Goal: Information Seeking & Learning: Find specific fact

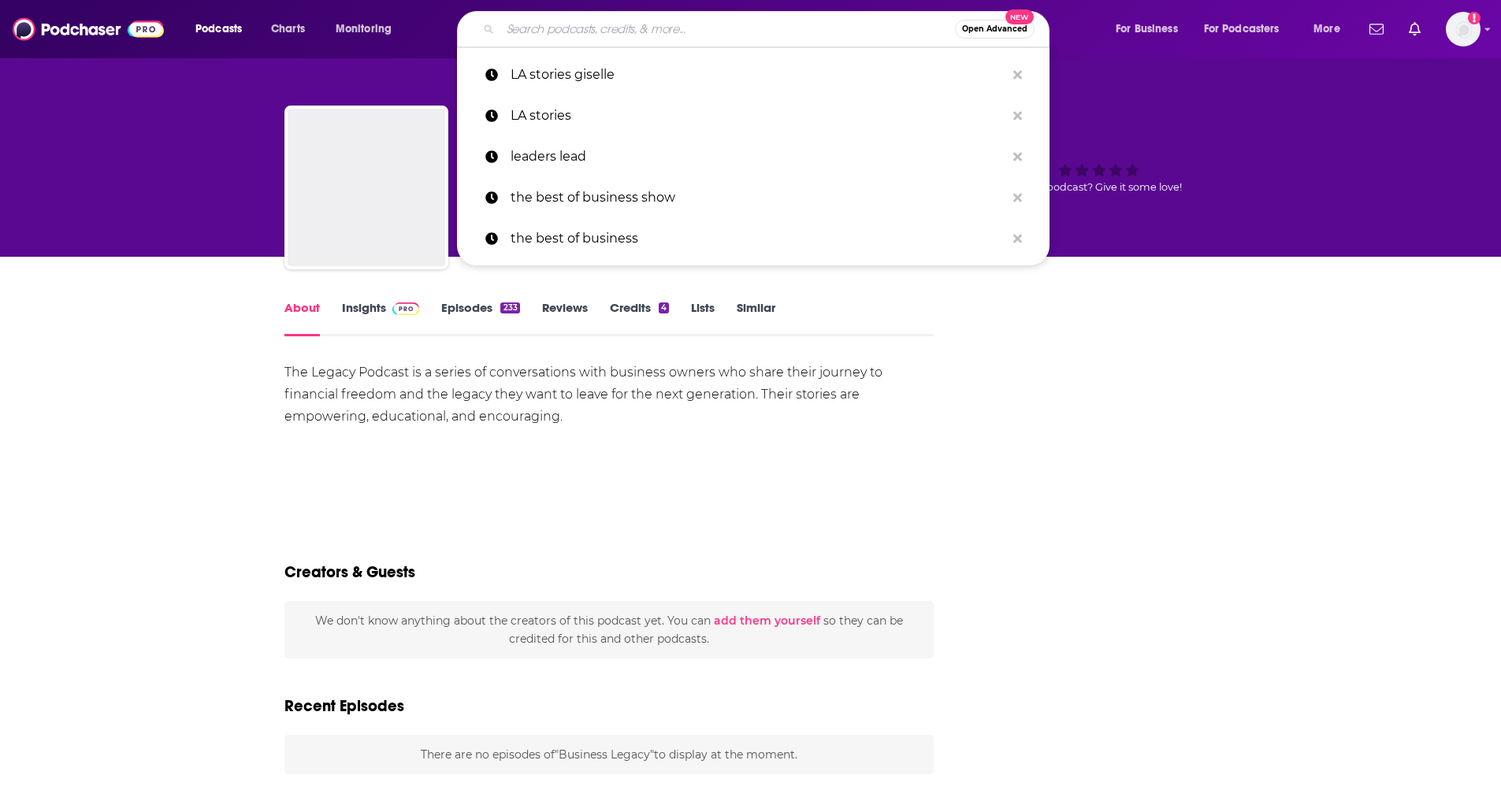
click at [762, 35] on input "Search podcasts, credits, & more..." at bounding box center [727, 30] width 454 height 26
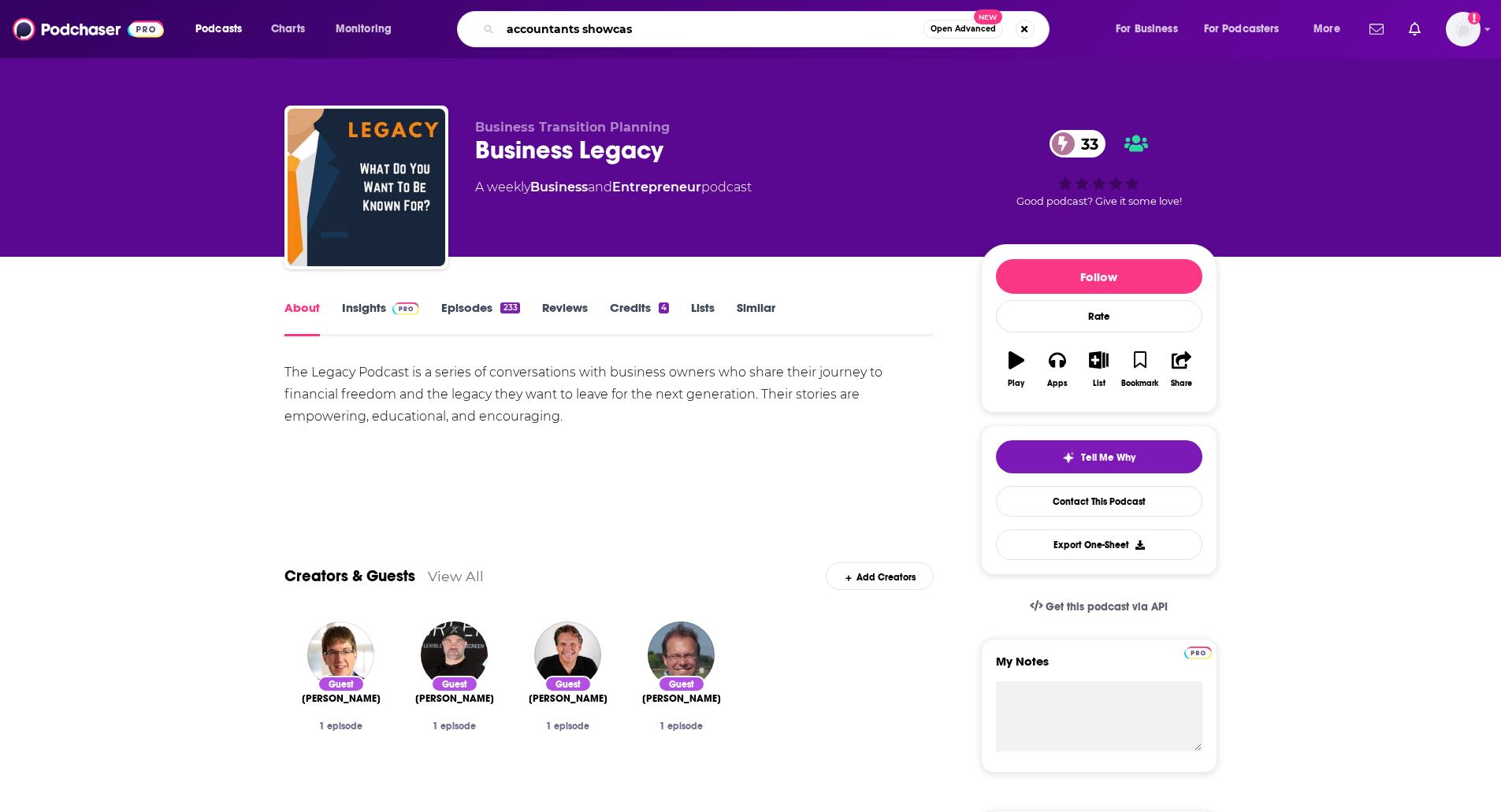
type input "accountants showcase"
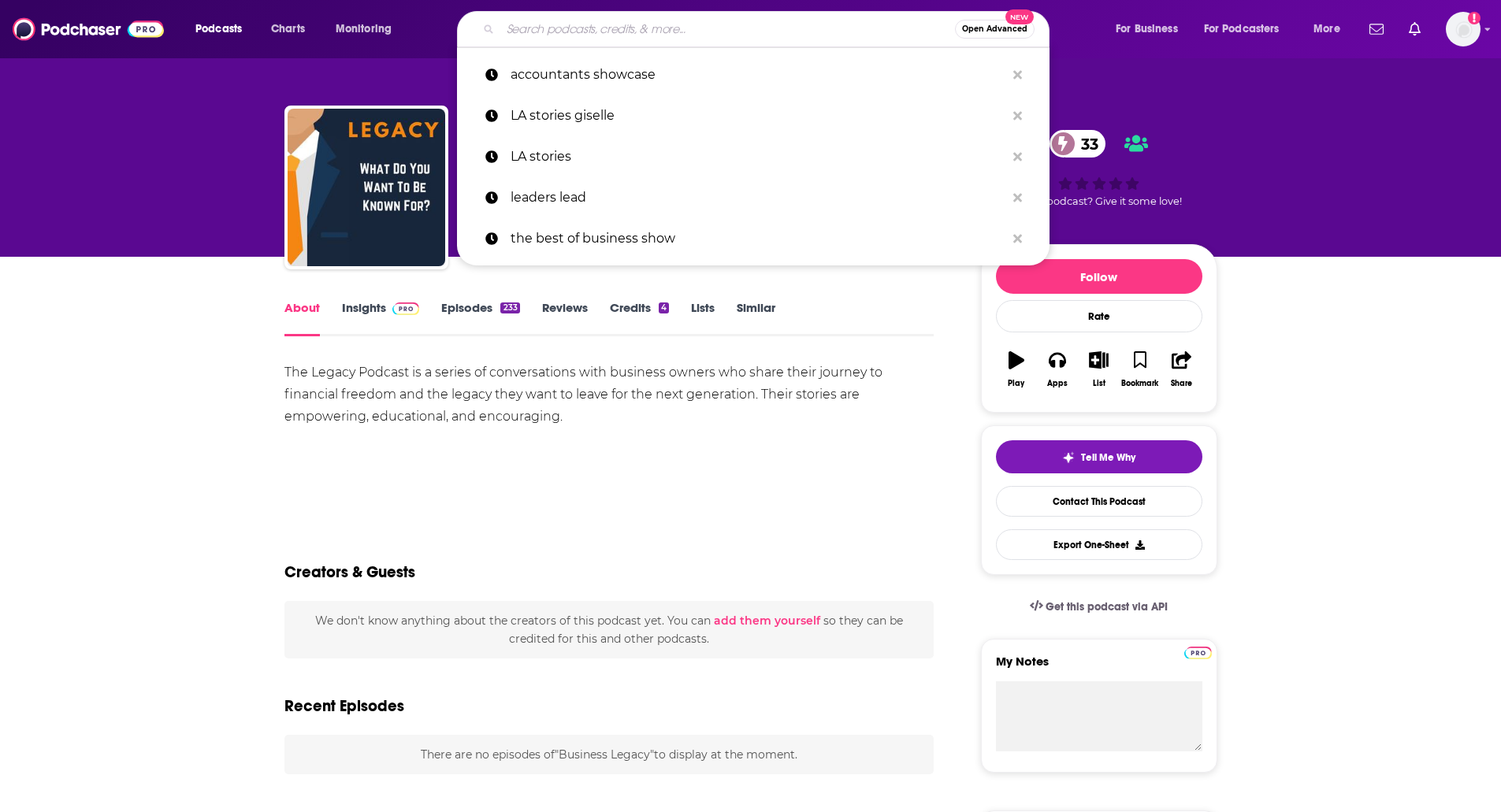
click at [794, 32] on input "Search podcasts, credits, & more..." at bounding box center [727, 30] width 454 height 26
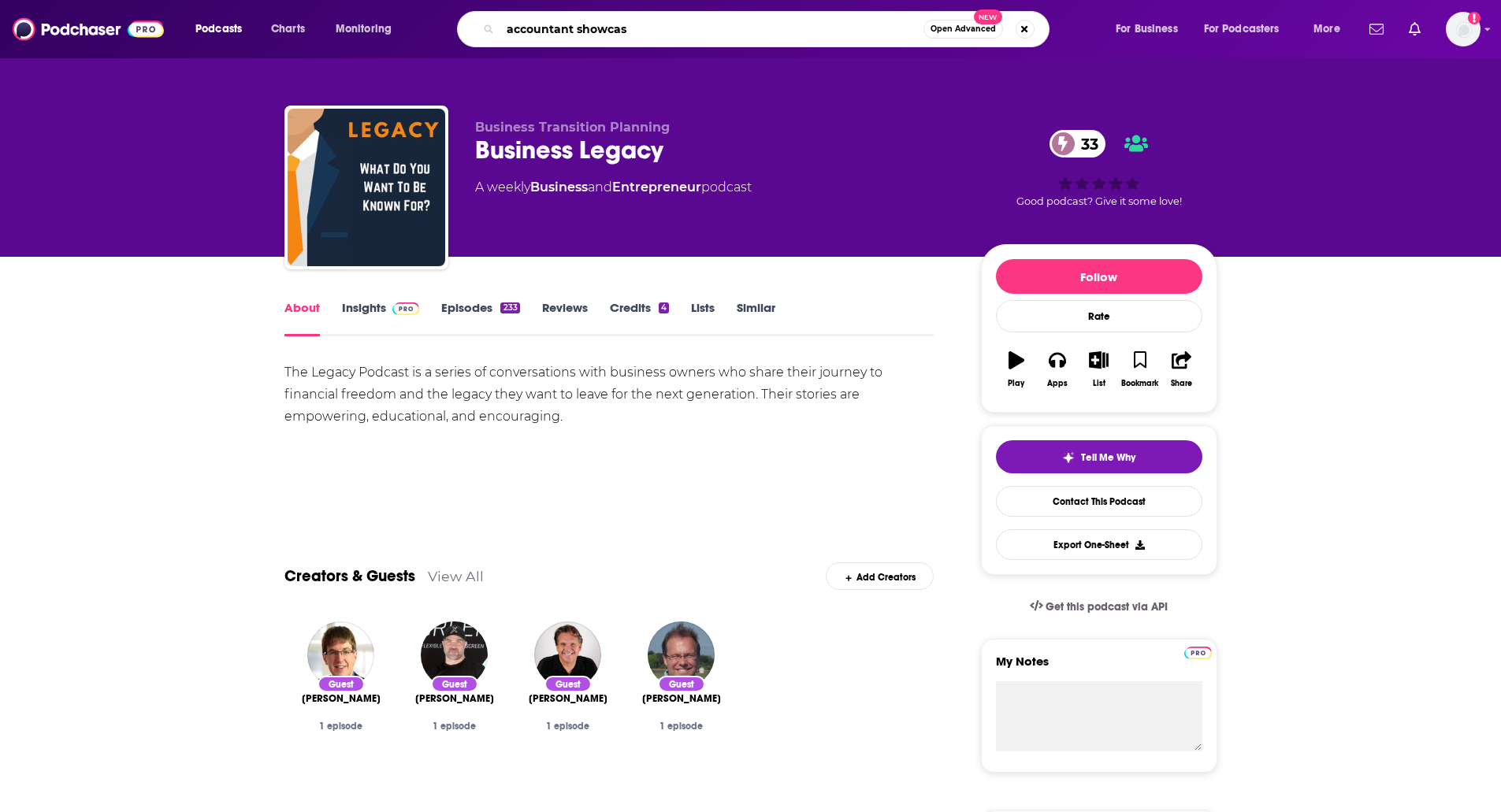
type input "accountant showcase"
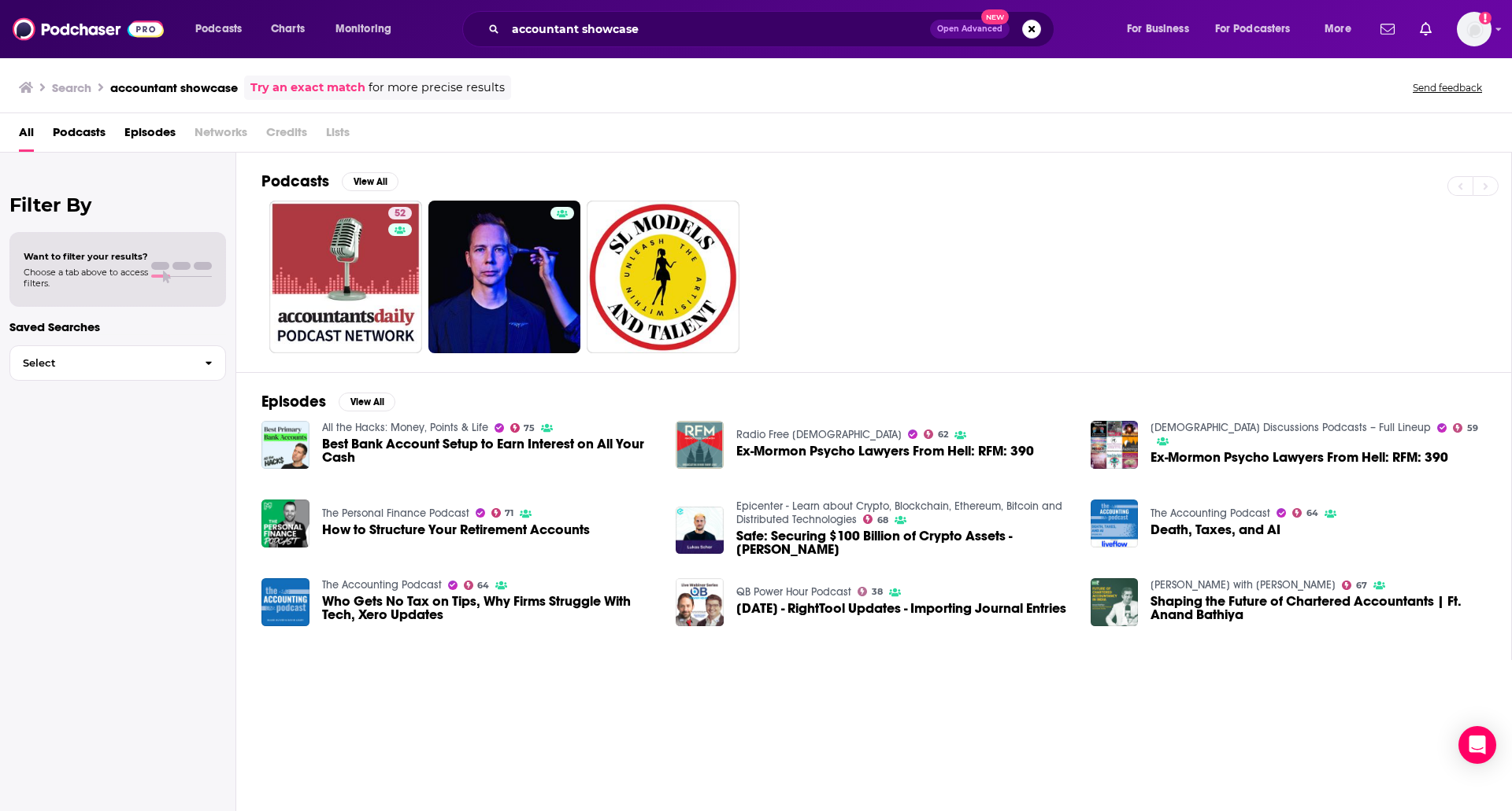
click at [130, 130] on span "Episodes" at bounding box center [150, 136] width 51 height 32
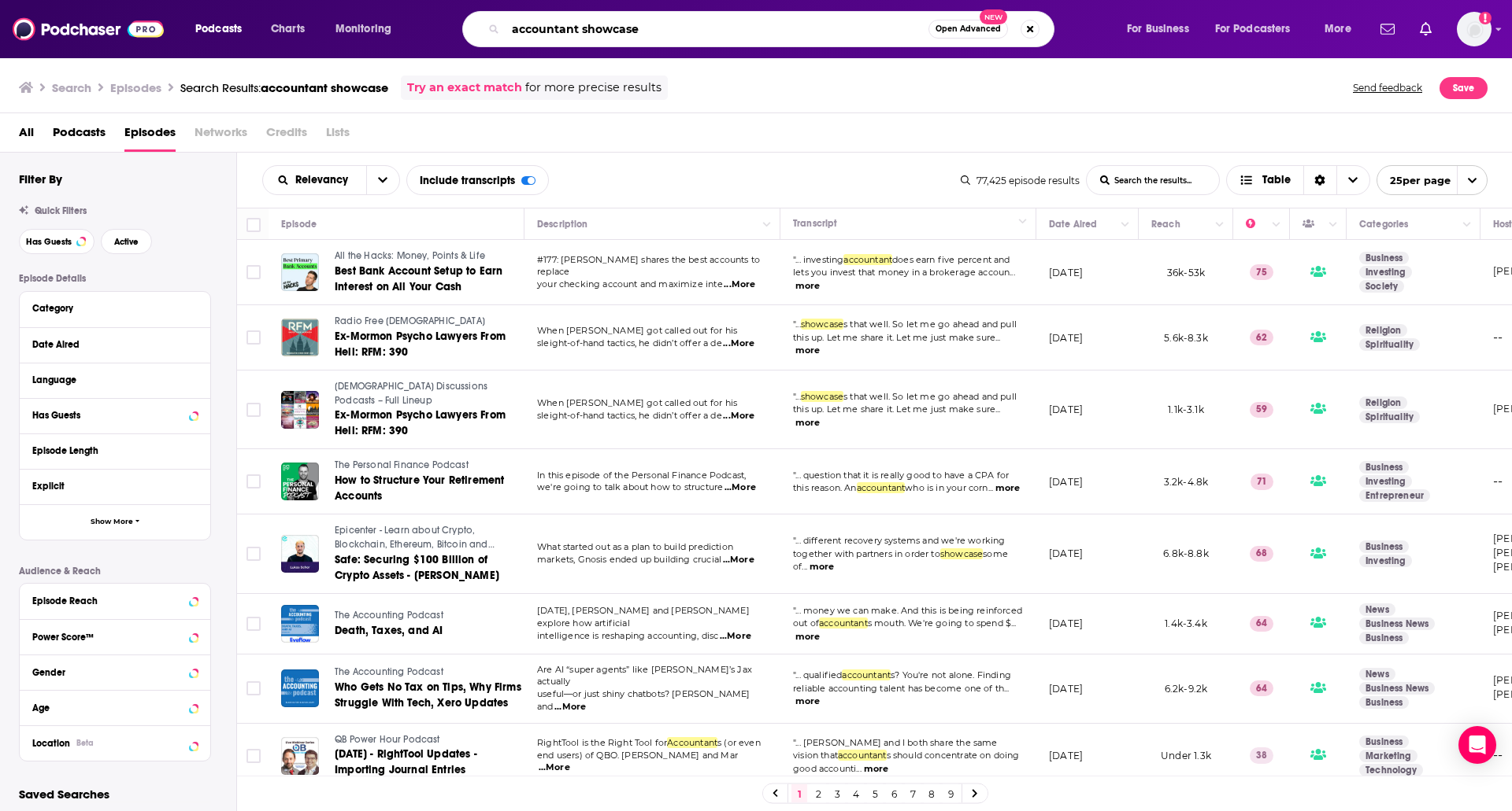
click at [570, 36] on input "accountant showcase" at bounding box center [717, 30] width 423 height 26
type input "MYCPE one"
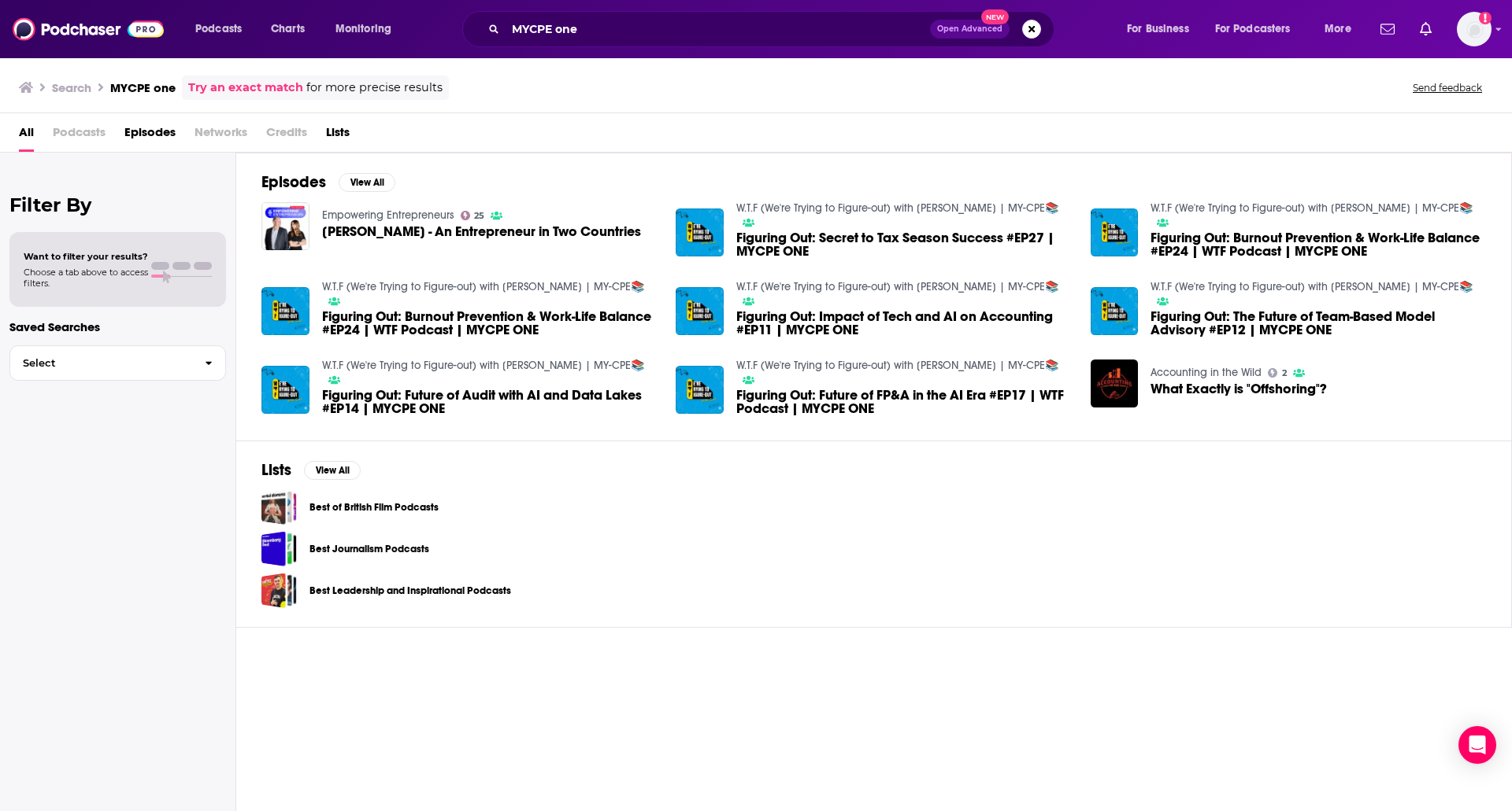
click at [64, 134] on span "Podcasts" at bounding box center [79, 136] width 53 height 32
click at [25, 131] on span "All" at bounding box center [26, 136] width 15 height 32
click at [92, 129] on span "Podcasts" at bounding box center [79, 136] width 53 height 32
click at [81, 130] on span "Podcasts" at bounding box center [79, 136] width 53 height 32
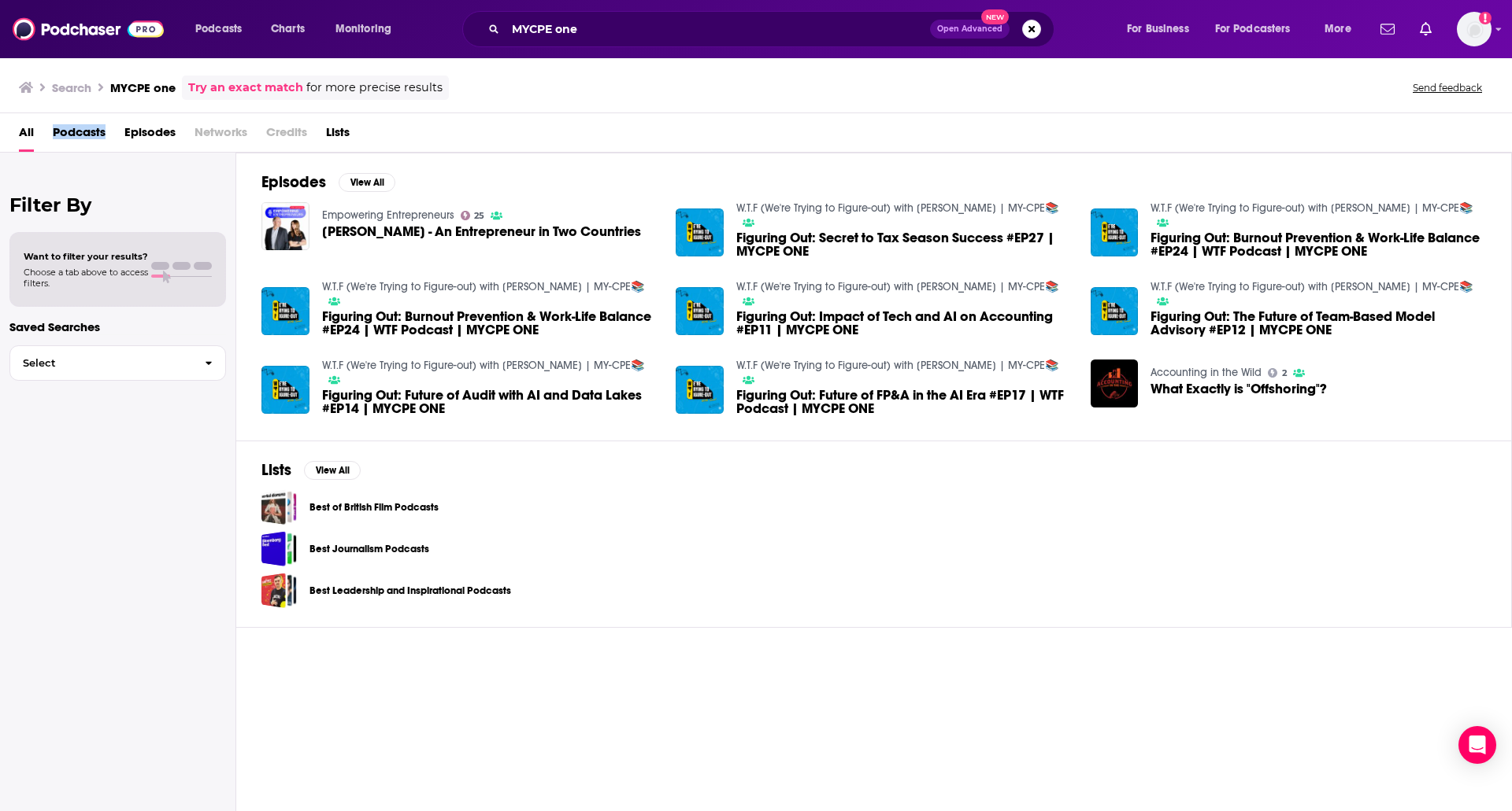
click at [75, 133] on span "Podcasts" at bounding box center [79, 136] width 53 height 32
click at [75, 134] on span "Podcasts" at bounding box center [79, 136] width 53 height 32
click at [126, 135] on span "Episodes" at bounding box center [150, 136] width 51 height 32
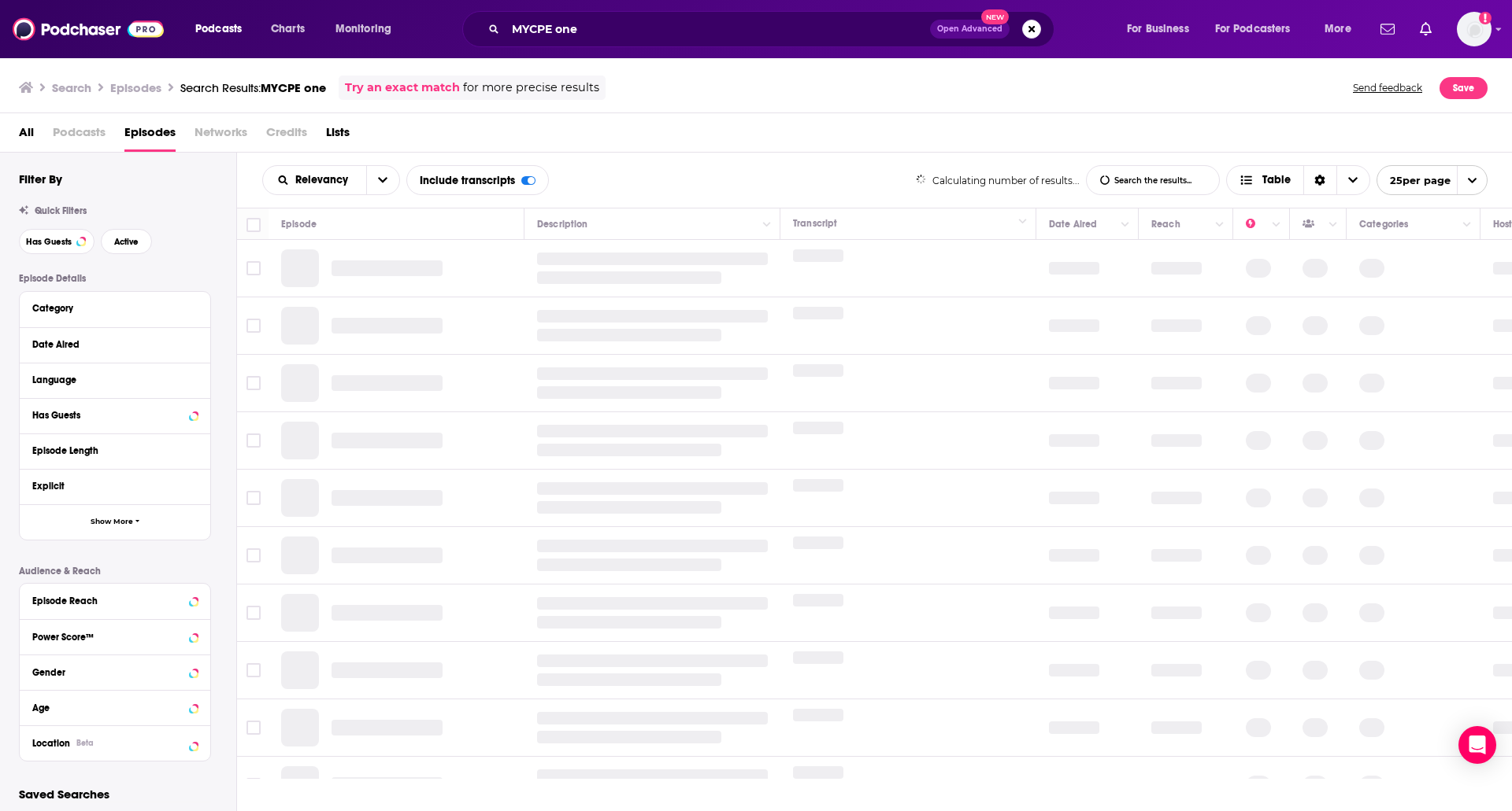
click at [93, 137] on span "Podcasts" at bounding box center [79, 136] width 53 height 32
click at [65, 140] on span "Podcasts" at bounding box center [79, 136] width 53 height 32
click at [65, 135] on span "Podcasts" at bounding box center [79, 136] width 53 height 32
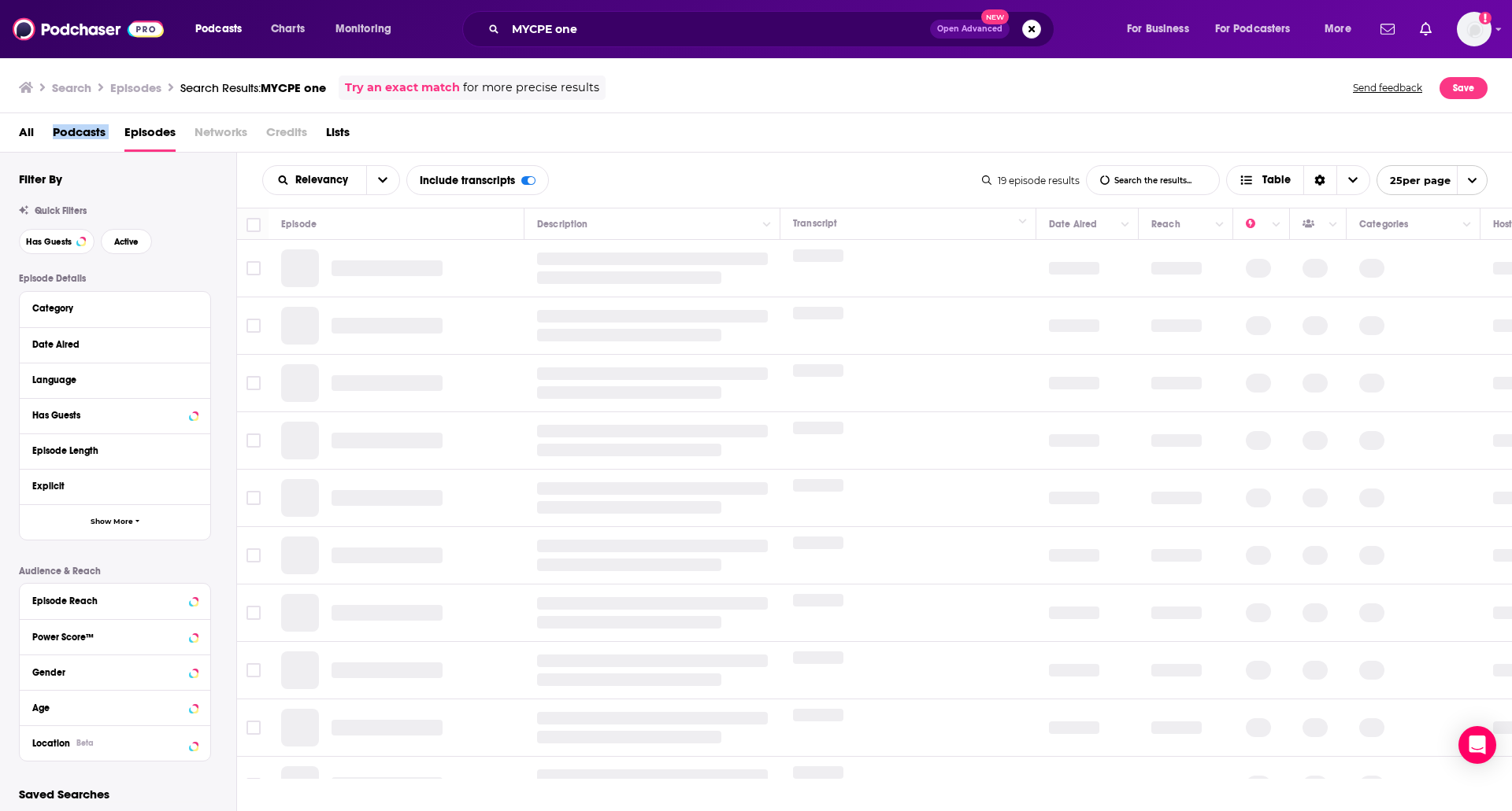
click at [65, 135] on span "Podcasts" at bounding box center [79, 136] width 53 height 32
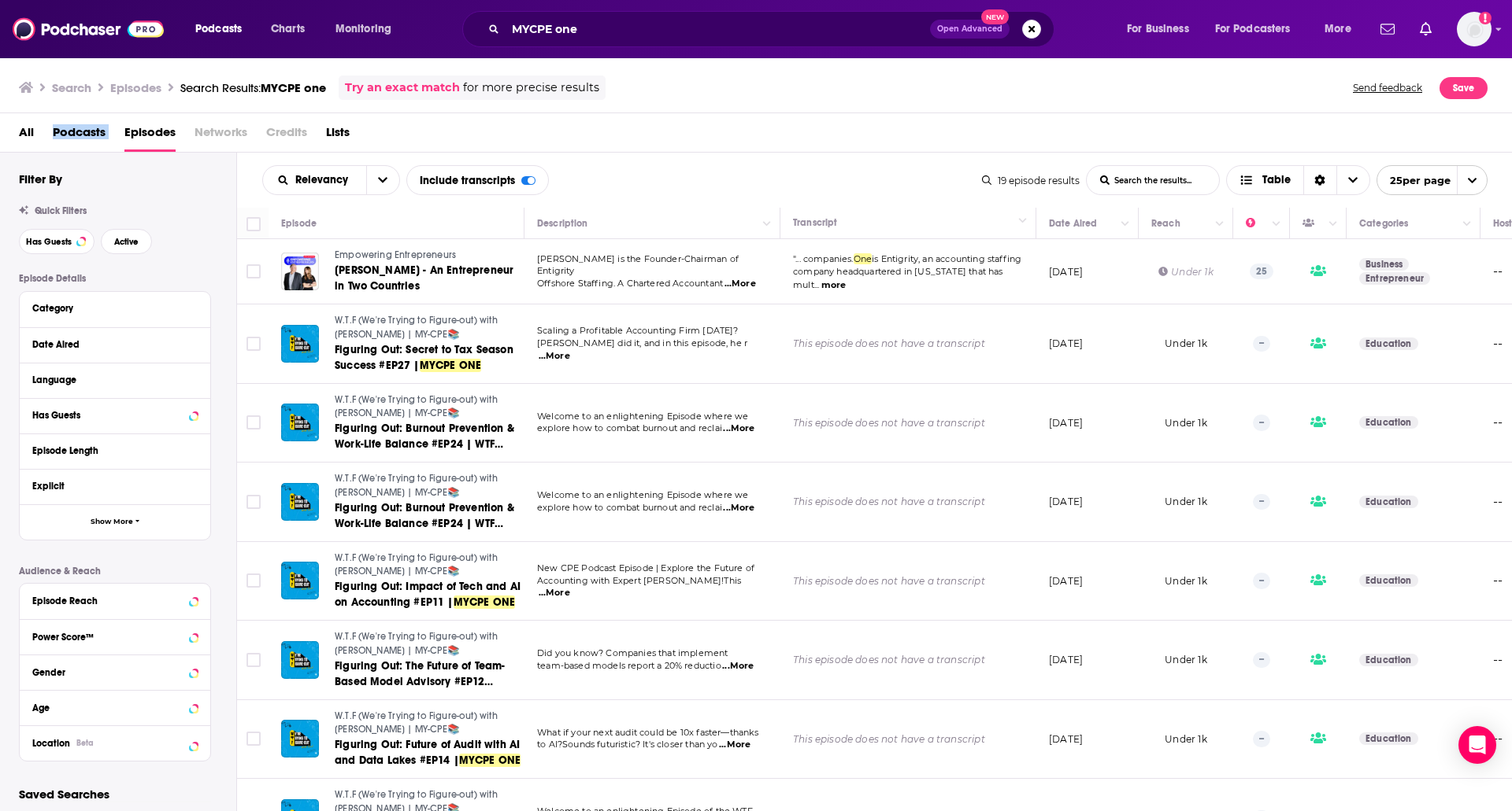
click at [108, 136] on div "All Podcasts Episodes Networks Credits Lists" at bounding box center [760, 136] width 1481 height 32
click at [24, 132] on span "All" at bounding box center [26, 136] width 15 height 32
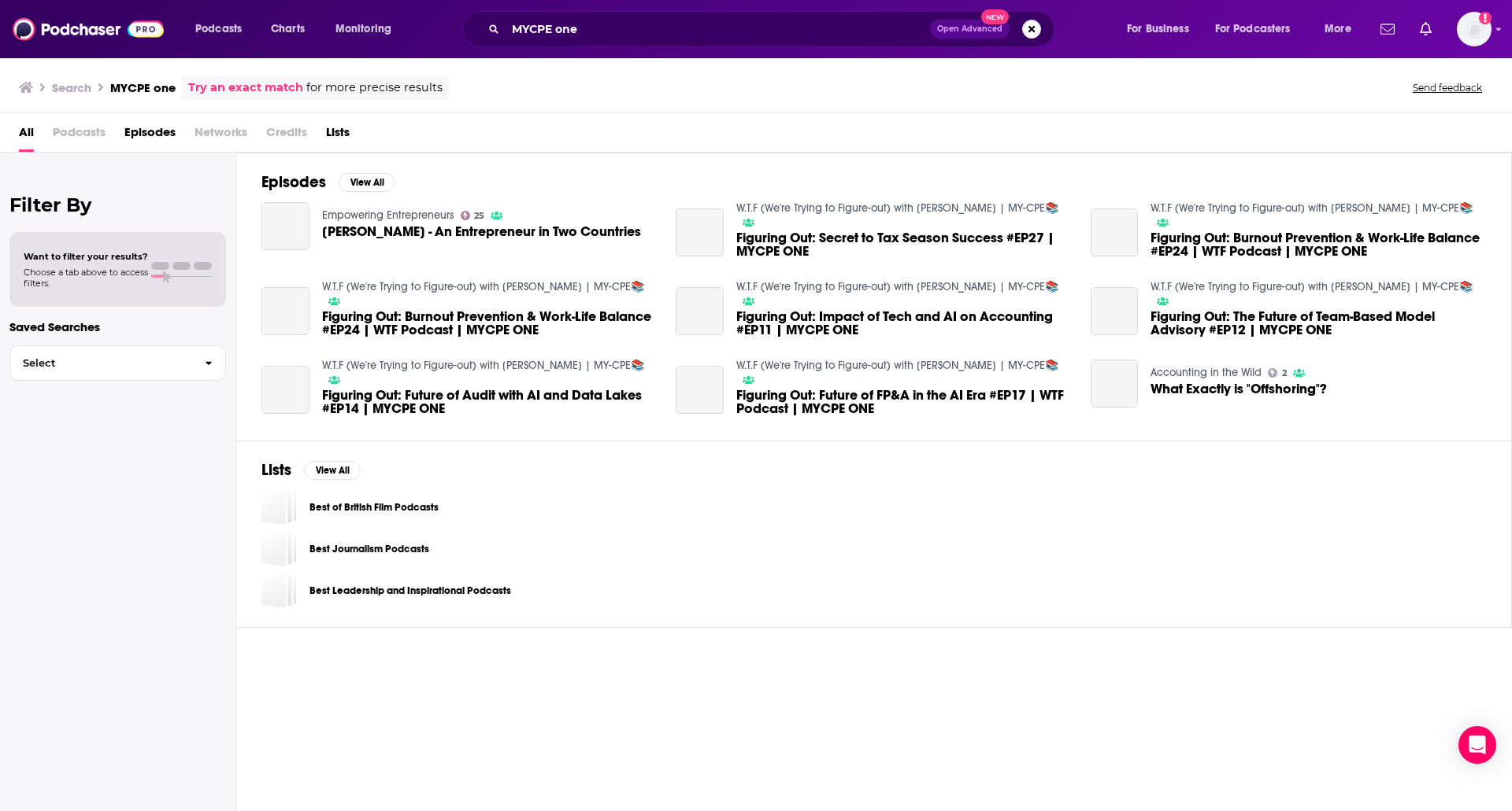
click at [24, 132] on span "All" at bounding box center [26, 136] width 15 height 32
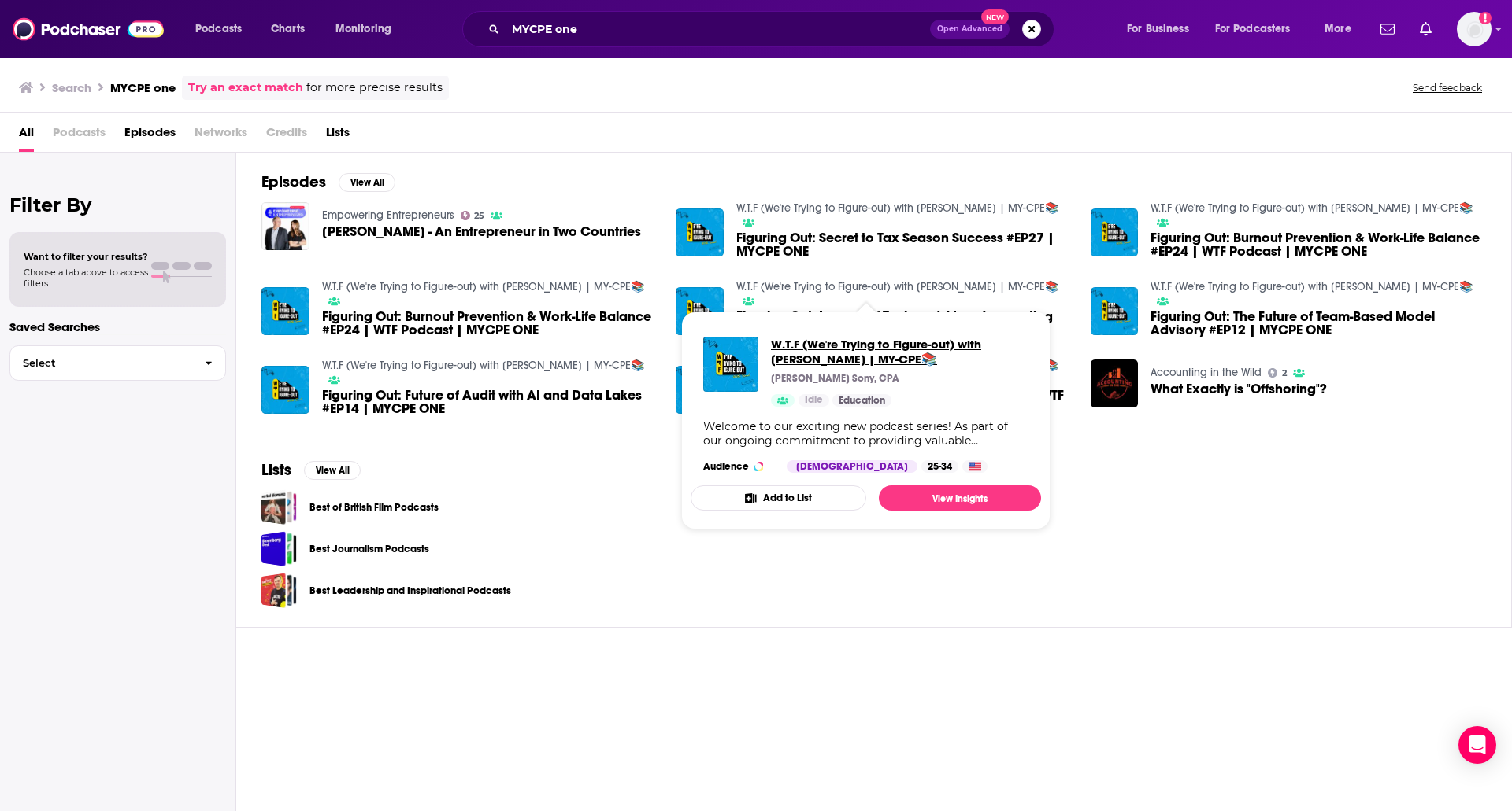
click at [798, 354] on span "W.T.F (We're Trying to Figure-out) with Saul | MY-CPE📚" at bounding box center [899, 351] width 258 height 30
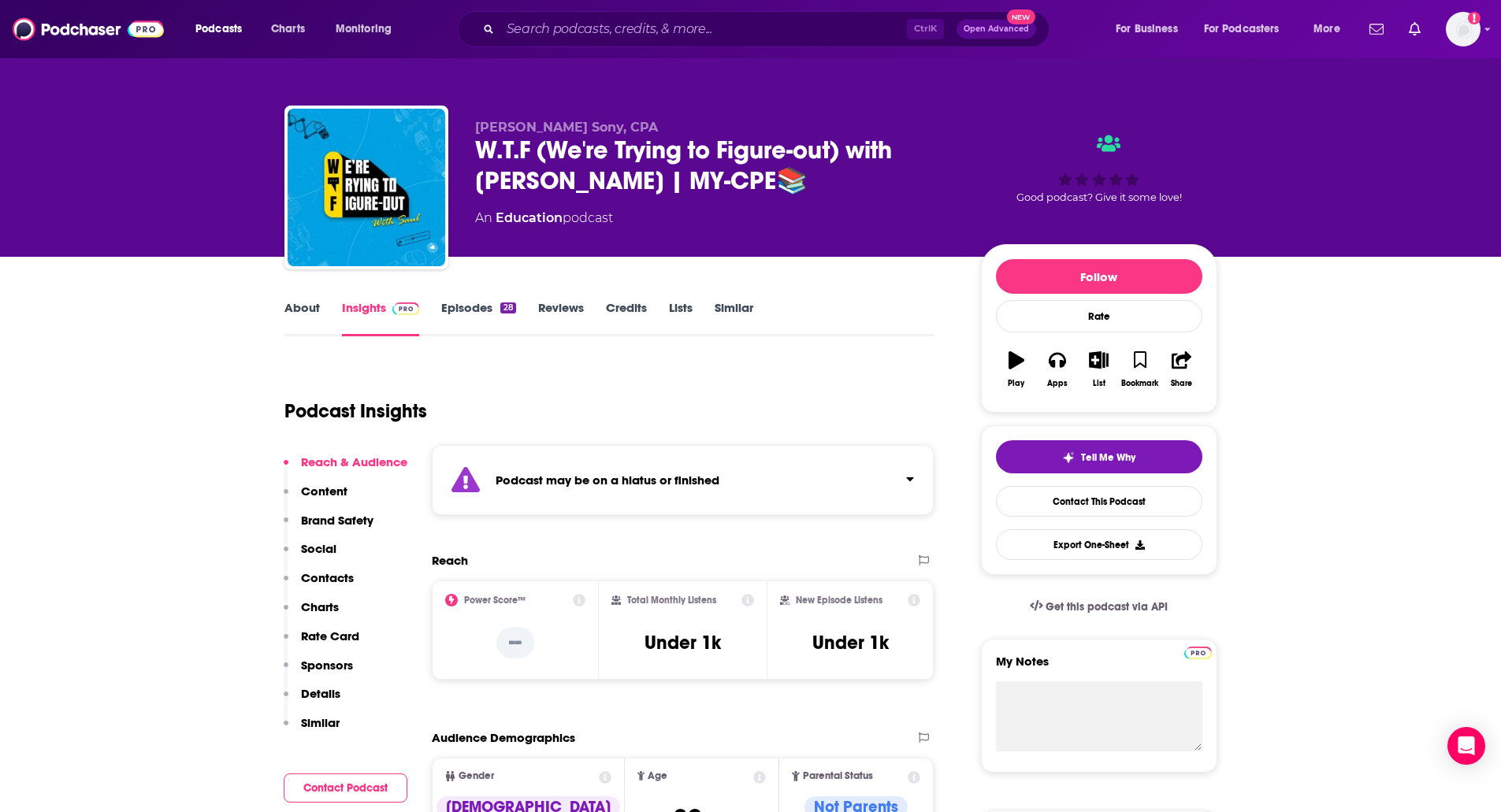
click at [583, 187] on div "W.T.F (We're Trying to Figure-out) with Saul | MY-CPE📚" at bounding box center [715, 165] width 481 height 61
click at [547, 27] on input "Search podcasts, credits, & more..." at bounding box center [703, 30] width 406 height 26
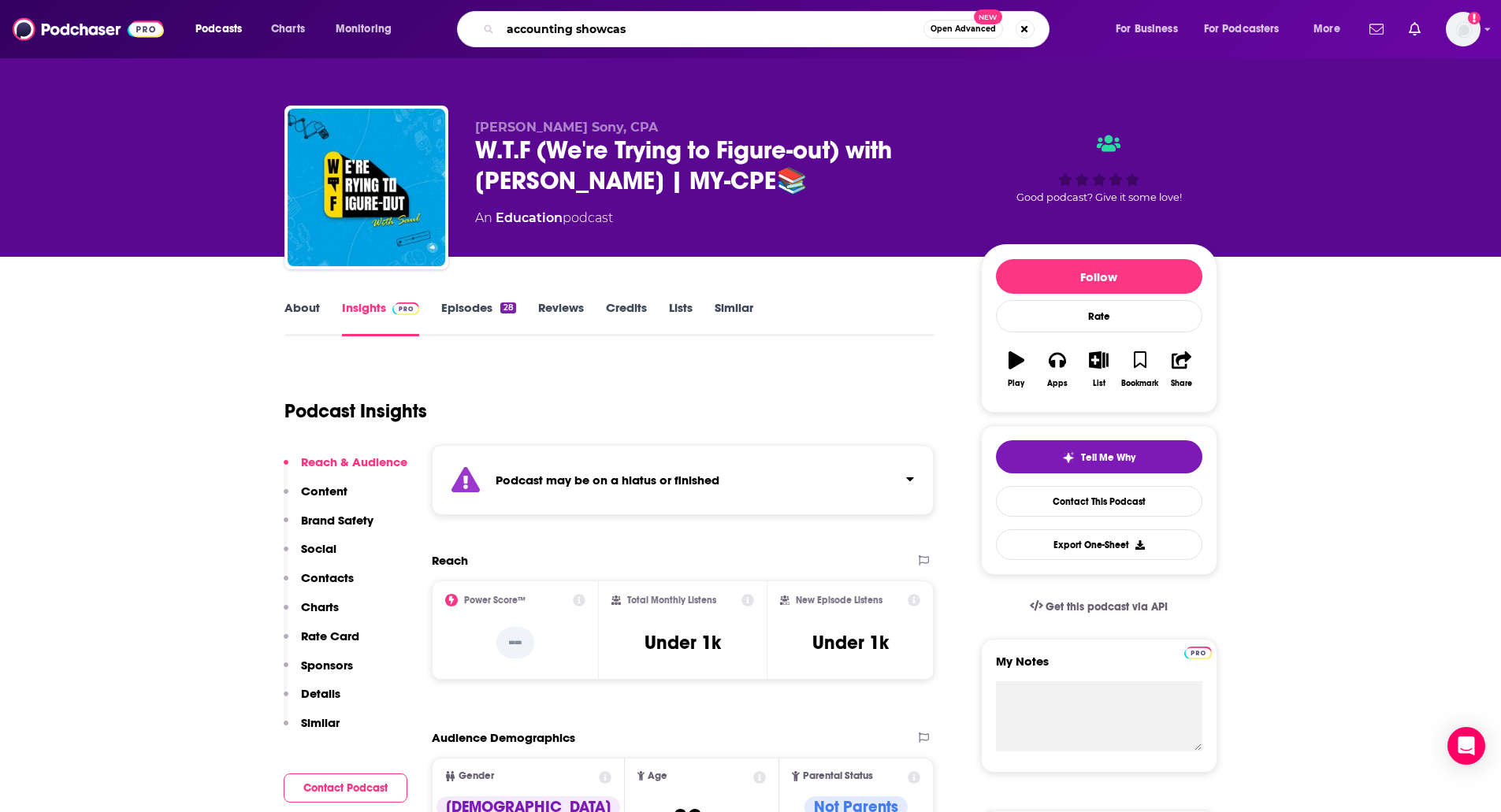
type input "accounting showcase"
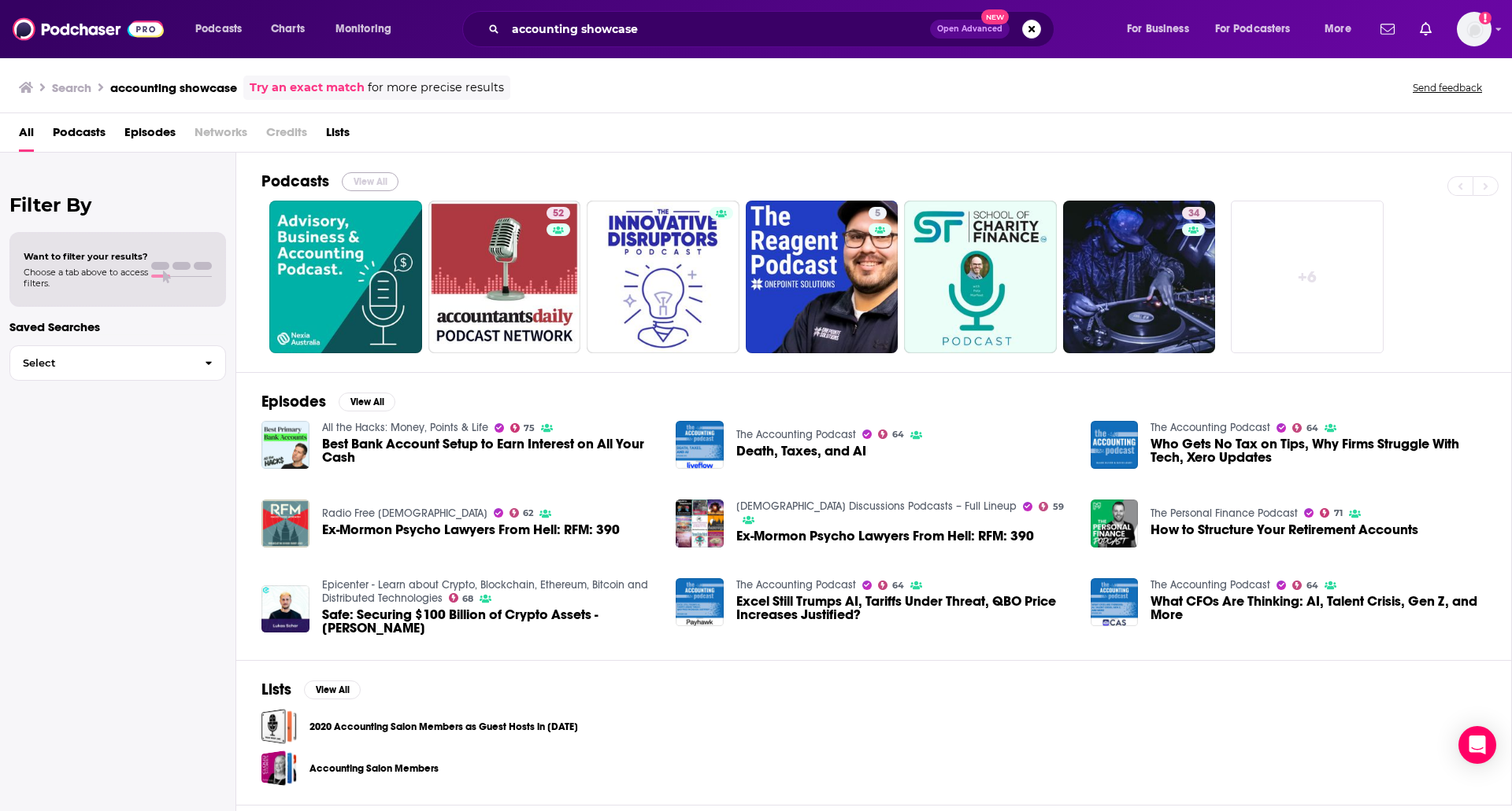
click at [372, 180] on button "View All" at bounding box center [369, 182] width 57 height 19
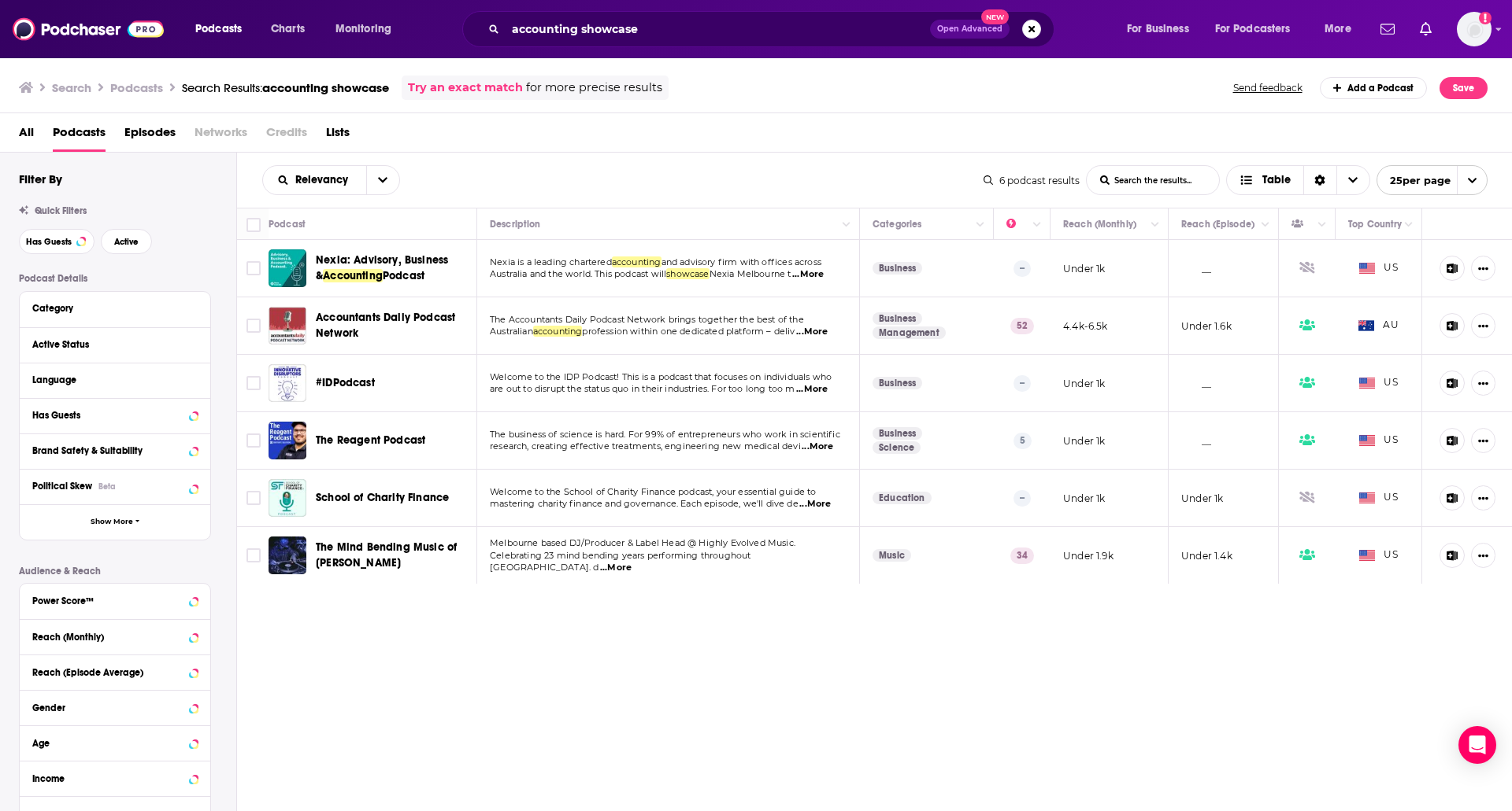
click at [30, 143] on span "All" at bounding box center [26, 136] width 15 height 32
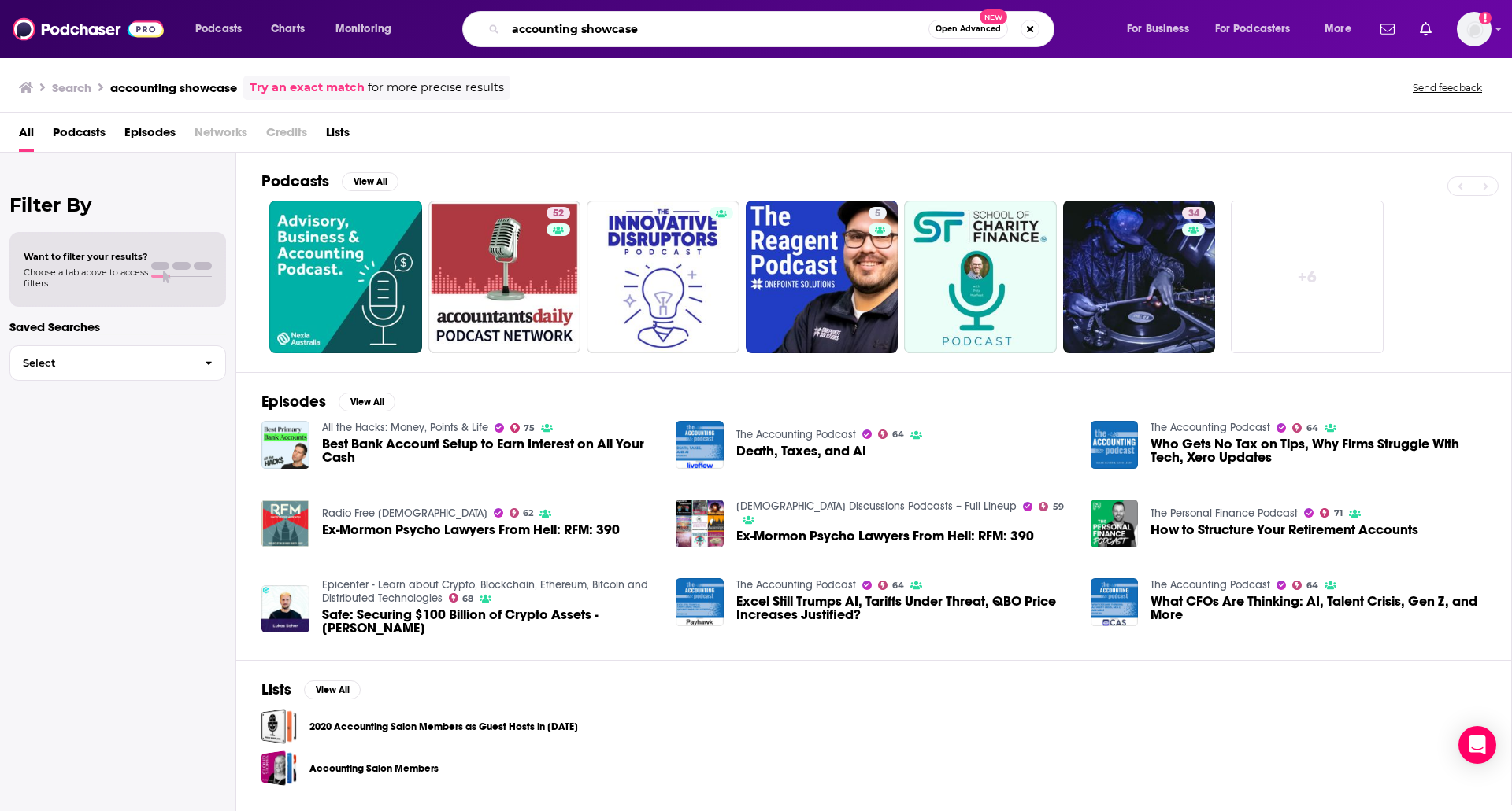
click at [536, 27] on input "accounting showcase" at bounding box center [717, 30] width 423 height 26
paste input "Accounting Showcase: Scaling with AI & Global Teams | EP03"
type input "Accounting Showcase: Scaling with AI & Global Teams | EP03"
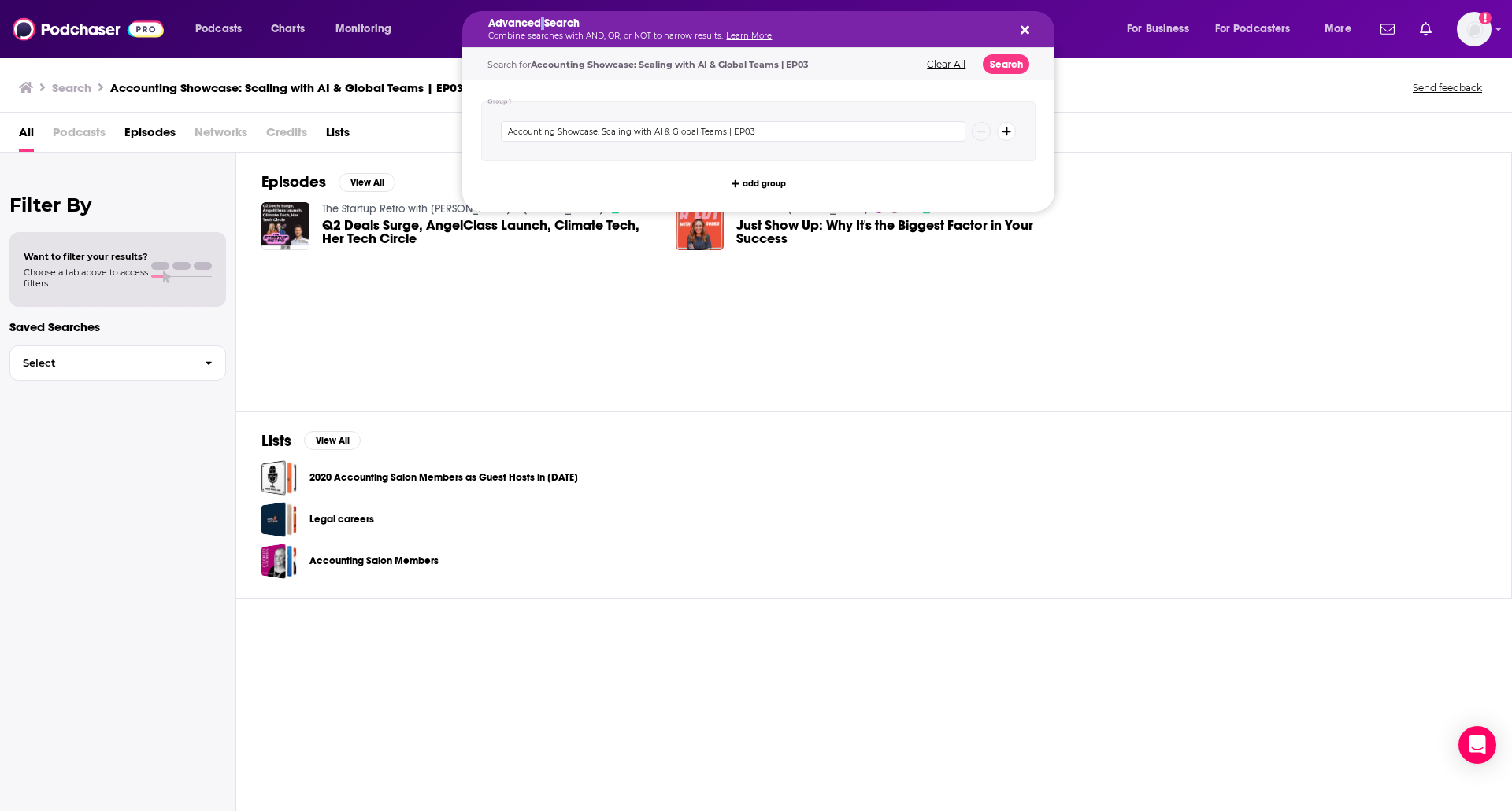
click at [541, 18] on h5 "Advanced Search" at bounding box center [745, 24] width 515 height 11
click at [780, 431] on div "Lists View All 2020 Accounting Salon Members as Guest Hosts in 2020 Legal caree…" at bounding box center [874, 505] width 1276 height 187
click at [800, 30] on div "Advanced Search Combine searches with AND, OR, or NOT to narrow results. Learn …" at bounding box center [745, 30] width 515 height 22
click at [1023, 25] on icon "Search podcasts, credits, & more..." at bounding box center [1024, 30] width 9 height 13
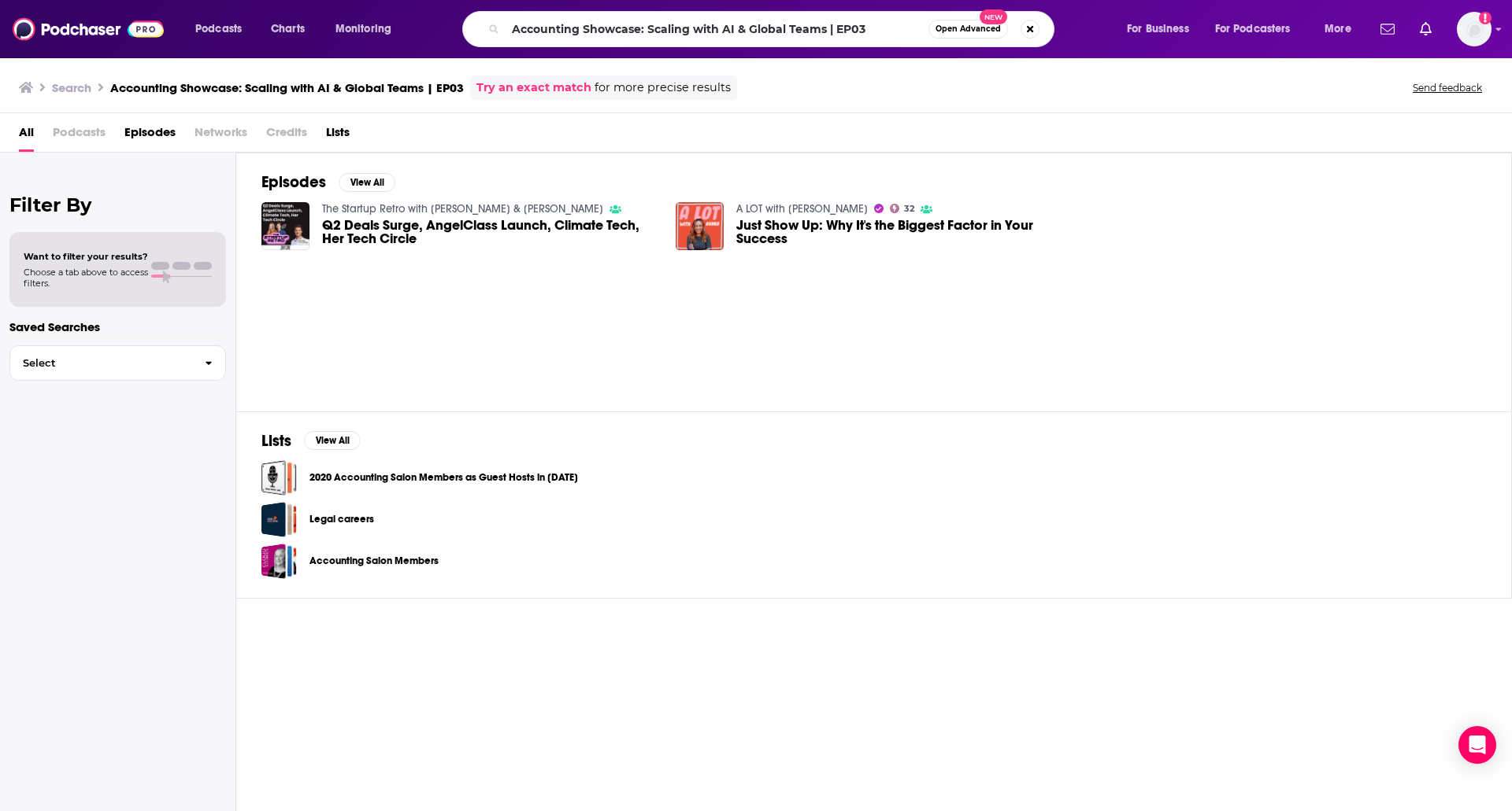
click at [934, 32] on button "Open Advanced New" at bounding box center [968, 30] width 80 height 19
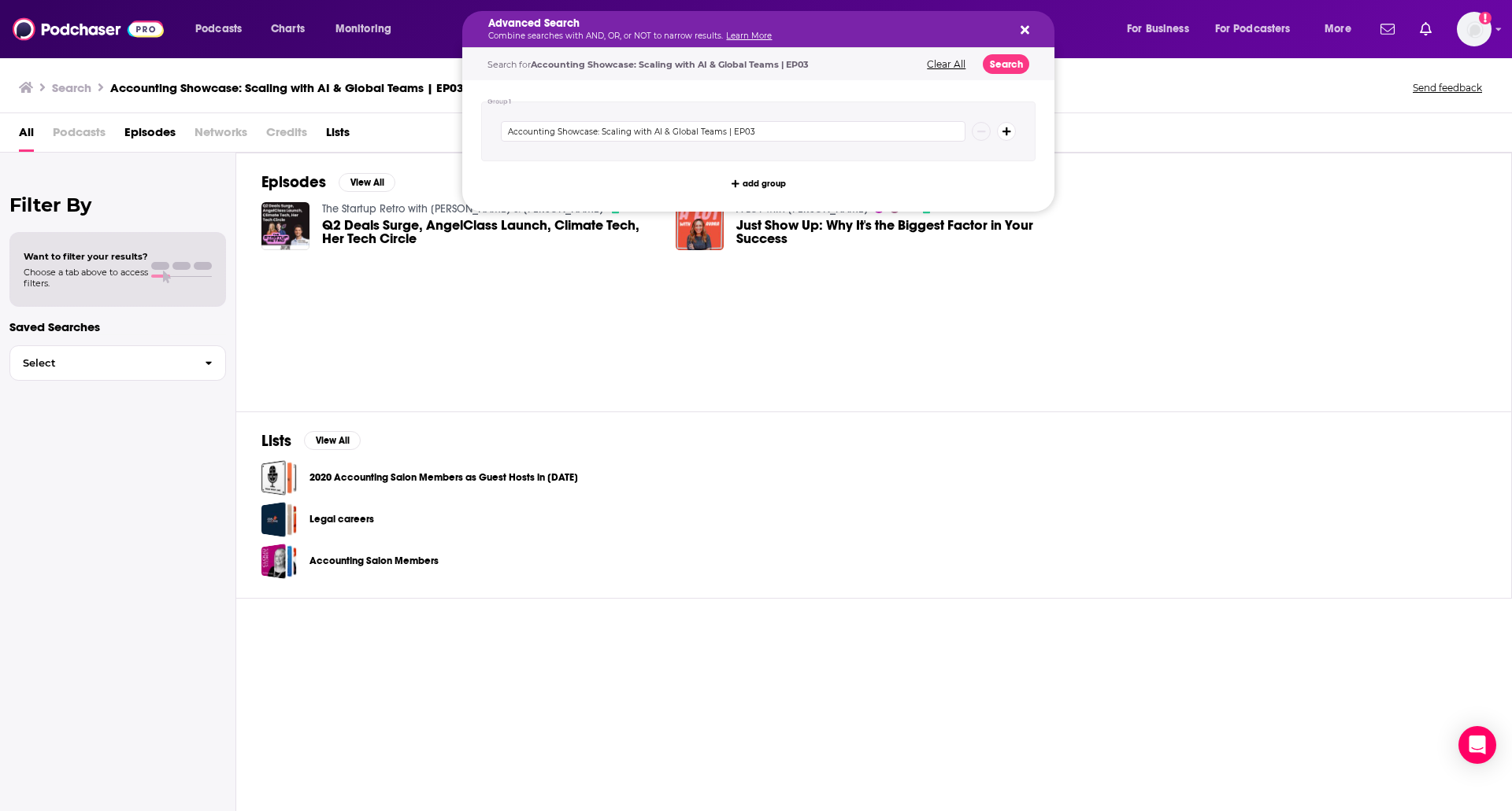
click at [1024, 31] on icon "Search podcasts, credits, & more..." at bounding box center [1024, 30] width 9 height 9
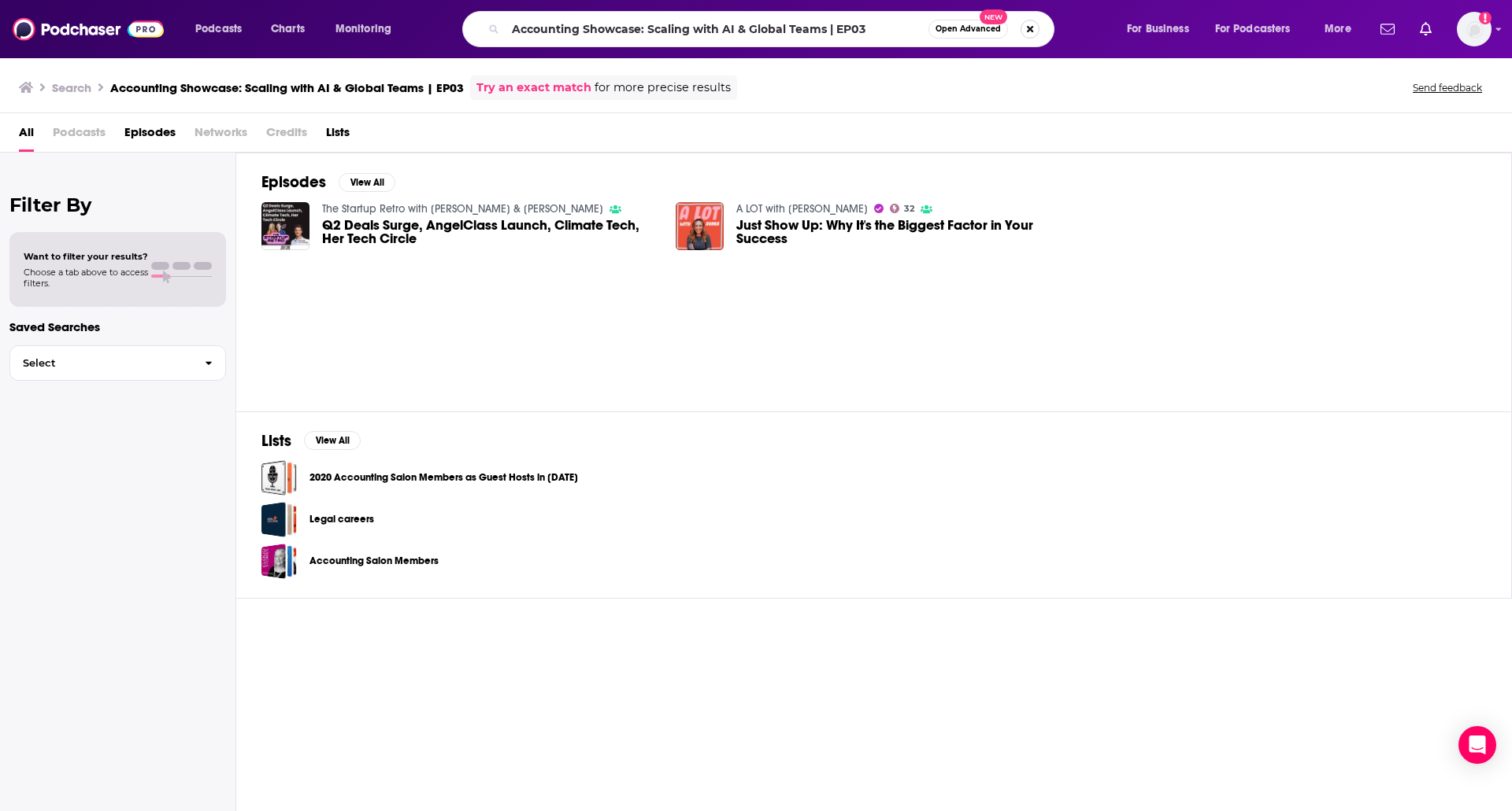
click at [1030, 30] on button "Search podcasts, credits, & more..." at bounding box center [1030, 30] width 19 height 19
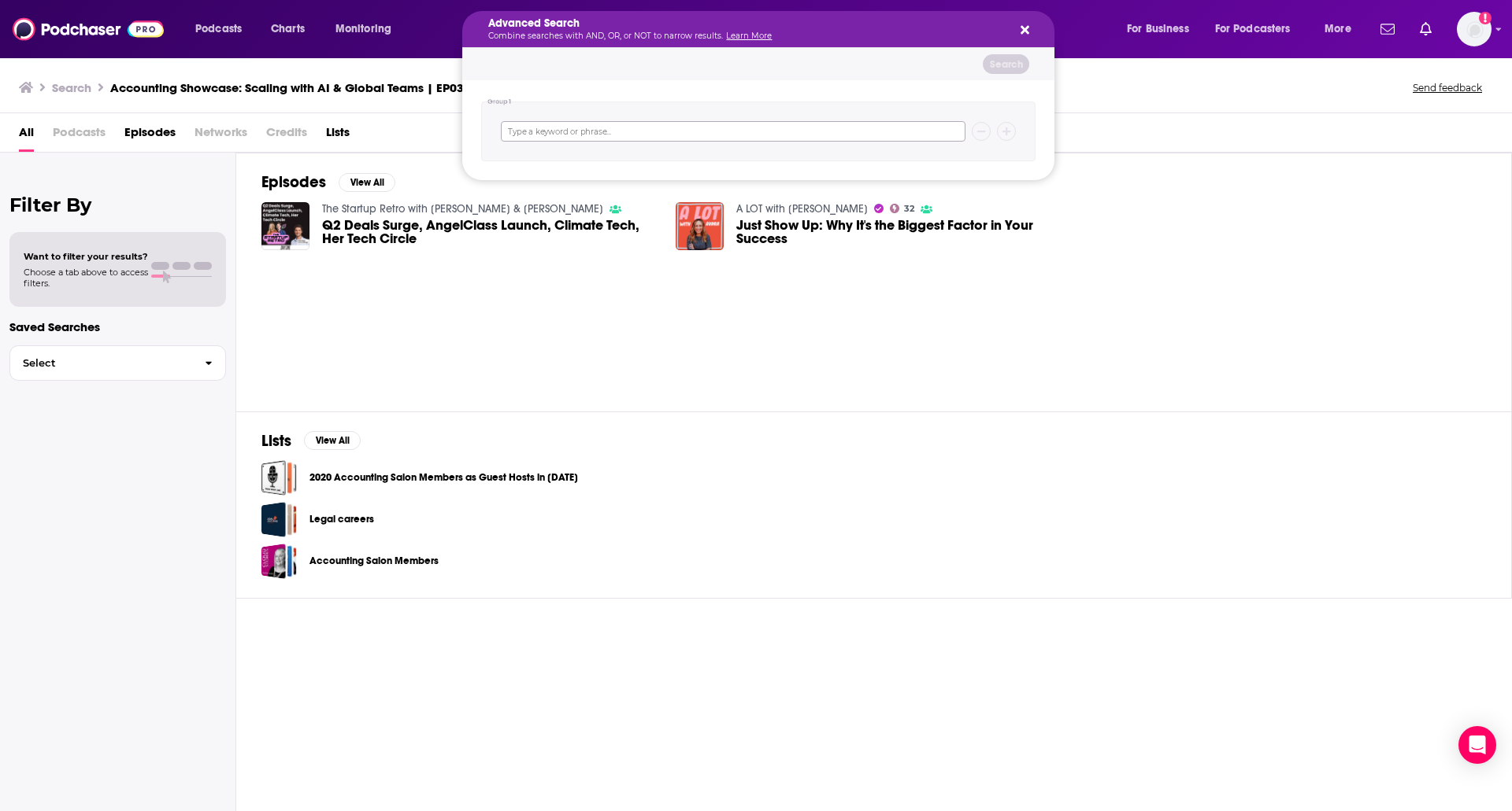
click at [647, 135] on input "Search podcasts, credits, & more..." at bounding box center [733, 132] width 464 height 21
type input "accountant showcase"
click at [1013, 66] on button "Search" at bounding box center [1006, 64] width 46 height 20
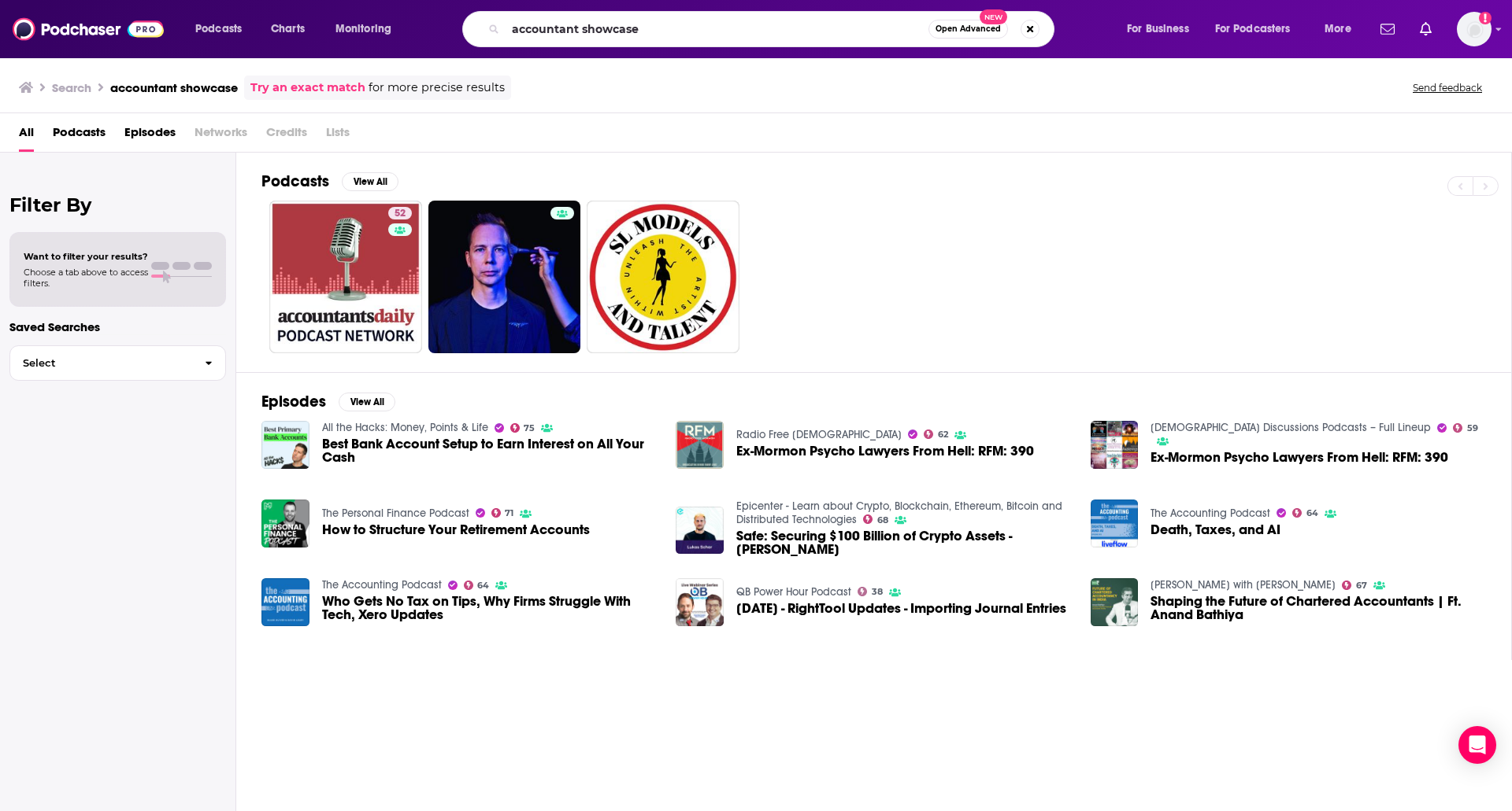
click at [34, 85] on div "Search accountant showcase Try an exact match for more precise results" at bounding box center [265, 88] width 492 height 25
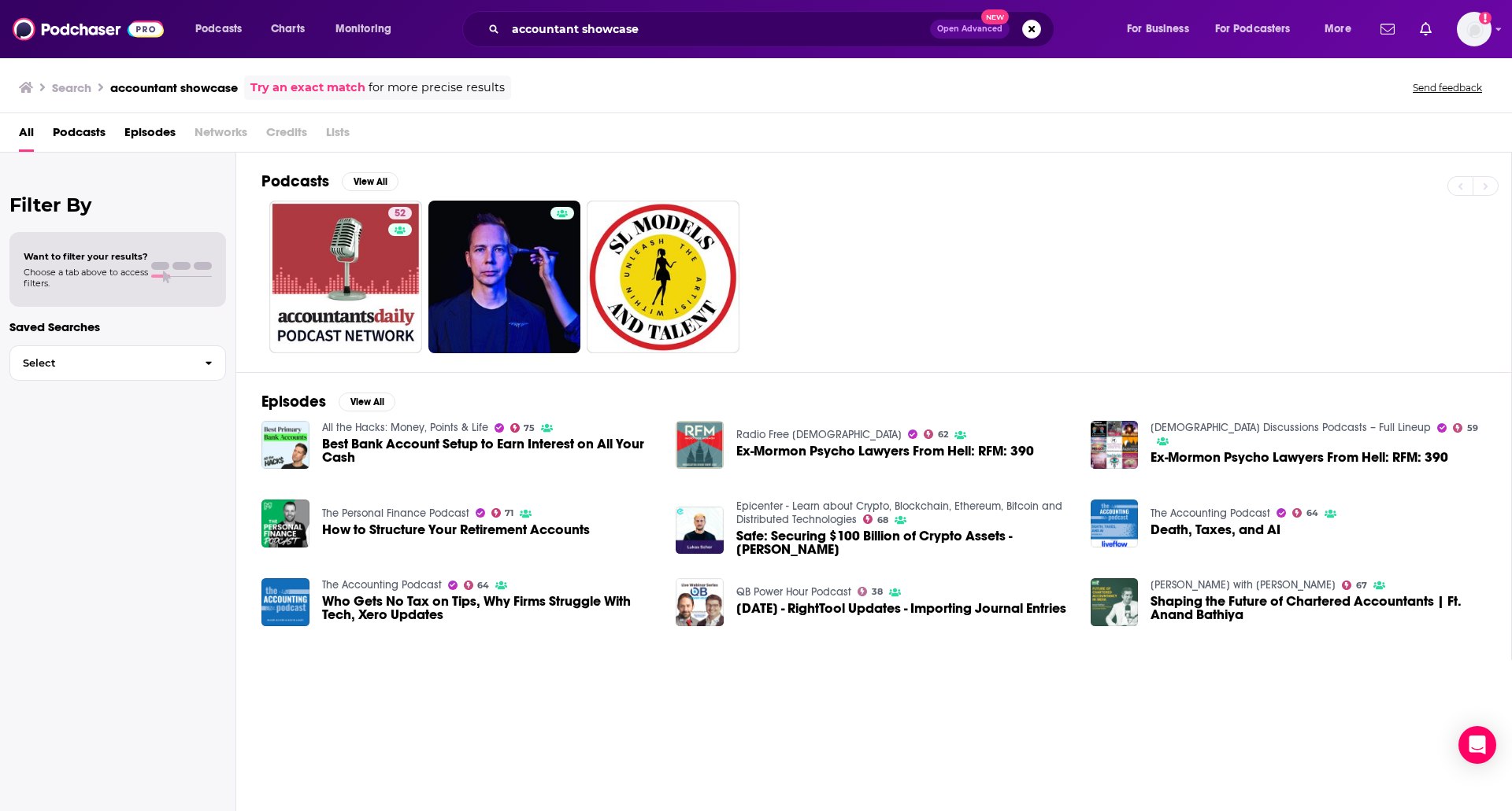
click at [26, 87] on icon at bounding box center [26, 88] width 14 height 11
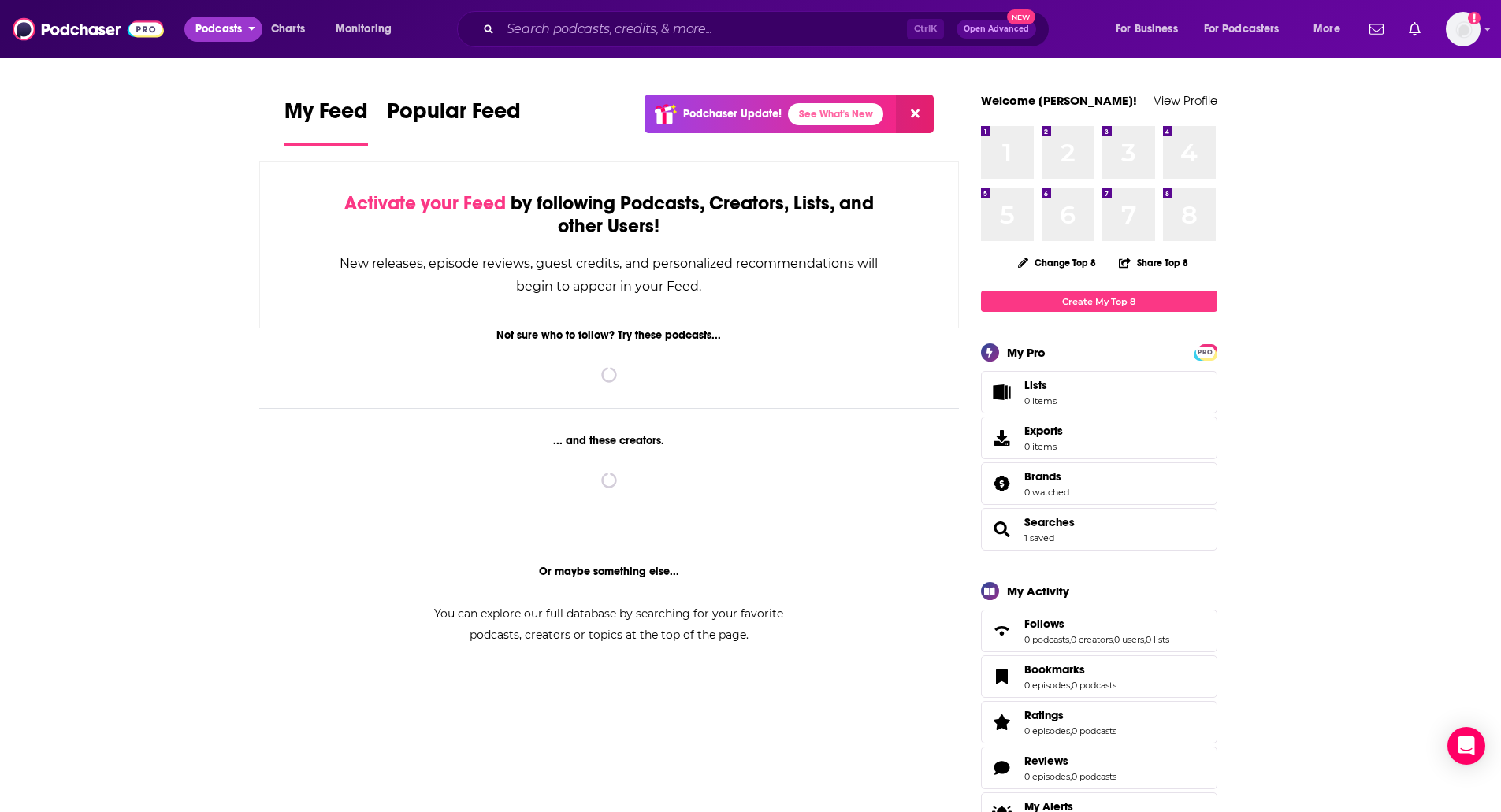
click at [210, 34] on span "Podcasts" at bounding box center [219, 30] width 46 height 22
